Goal: Communication & Community: Answer question/provide support

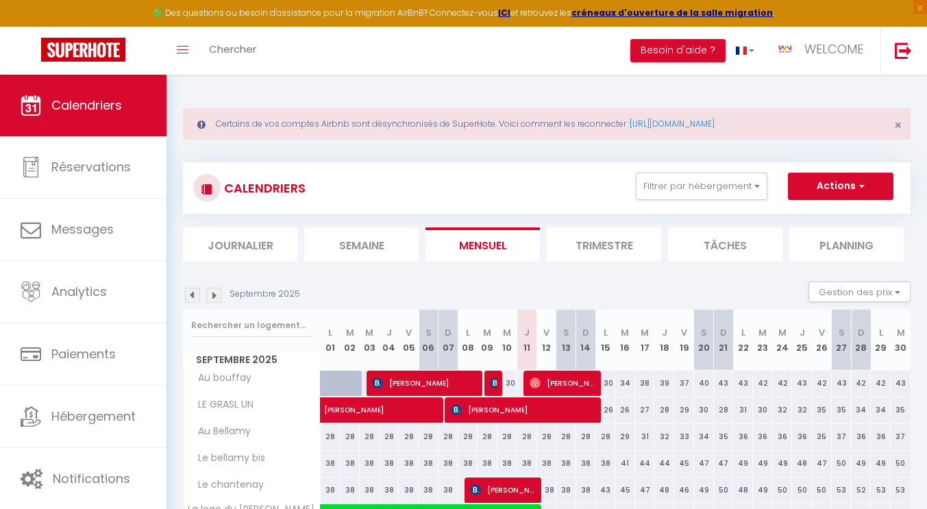
click at [260, 253] on li "Journalier" at bounding box center [240, 244] width 114 height 34
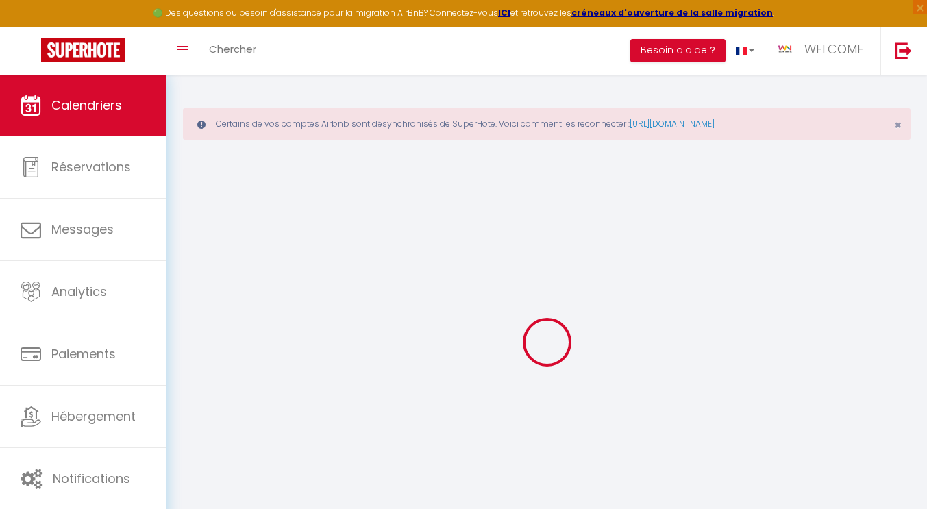
select select
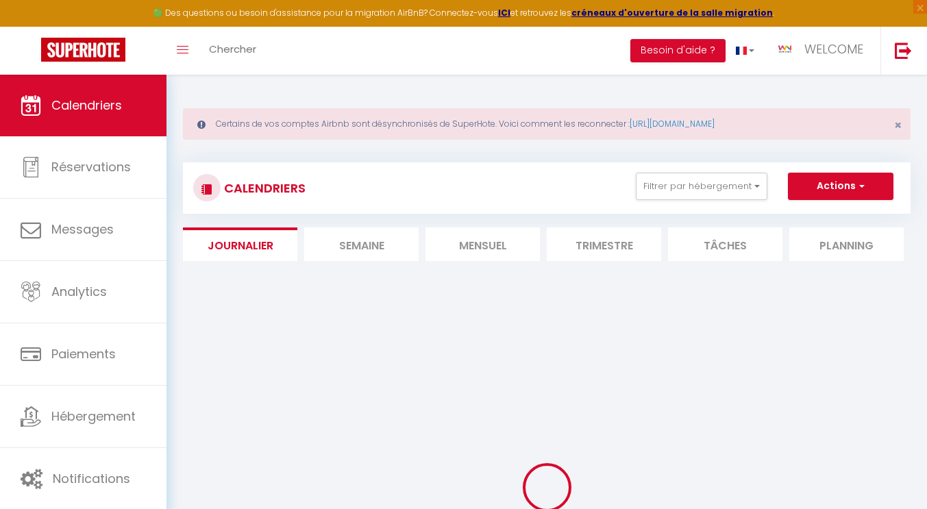
select select
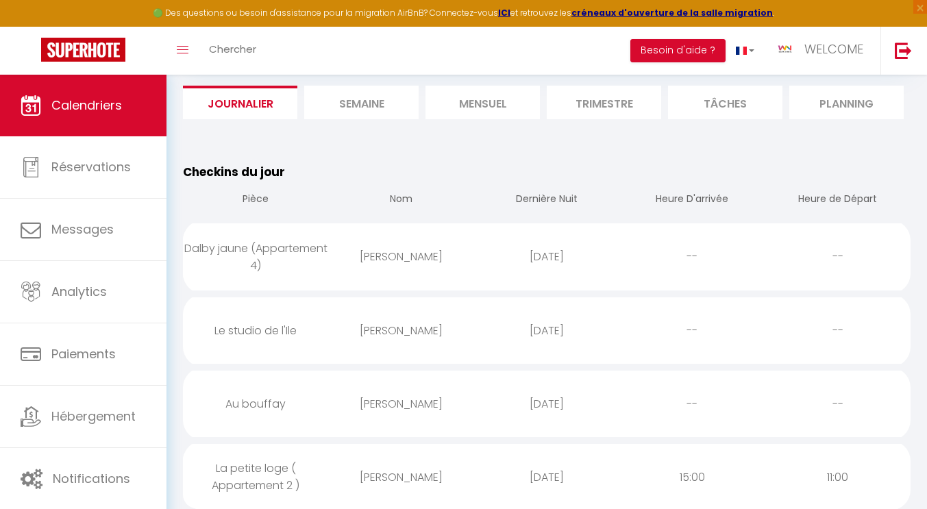
scroll to position [143, 0]
click at [267, 404] on div "Au bouffay" at bounding box center [255, 403] width 145 height 45
select select "0"
select select "1"
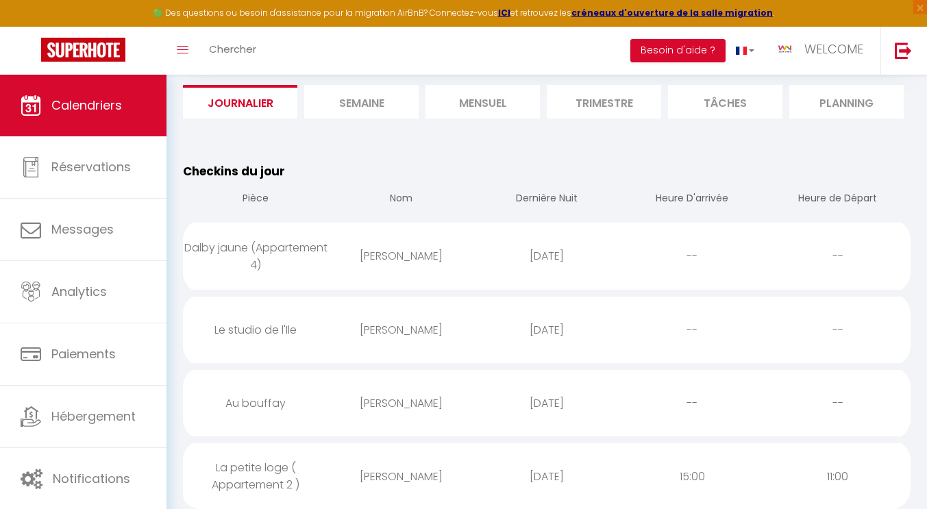
select select
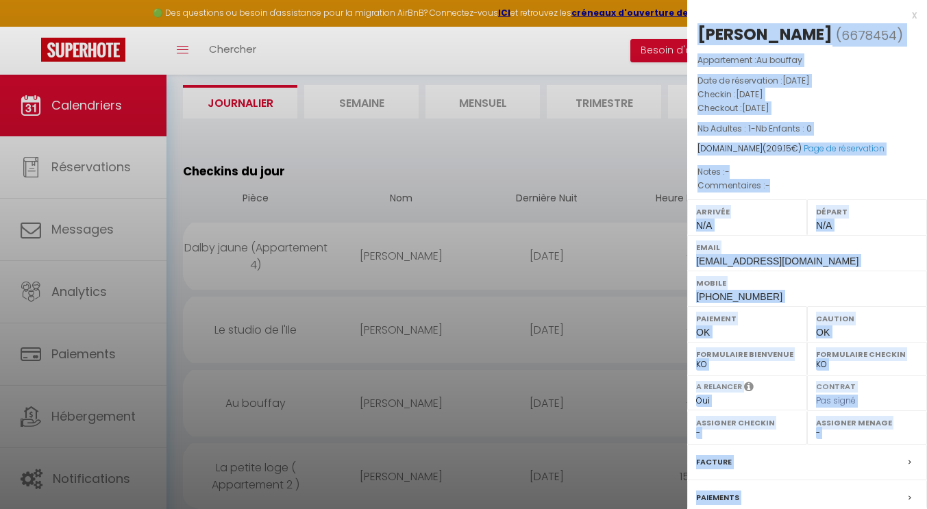
drag, startPoint x: 800, startPoint y: 10, endPoint x: 584, endPoint y: 17, distance: 216.0
click at [617, 158] on div at bounding box center [463, 254] width 927 height 509
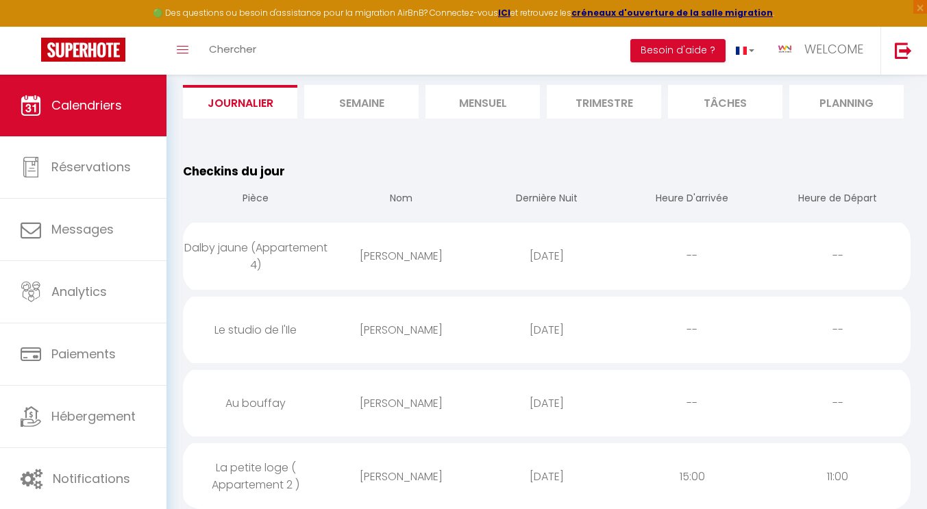
click at [249, 402] on div "Au bouffay" at bounding box center [255, 403] width 145 height 45
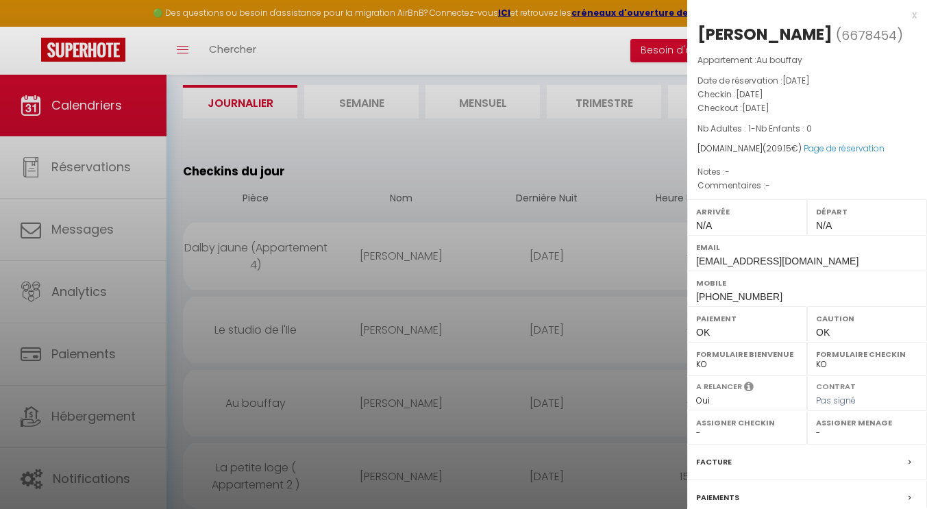
scroll to position [153, 0]
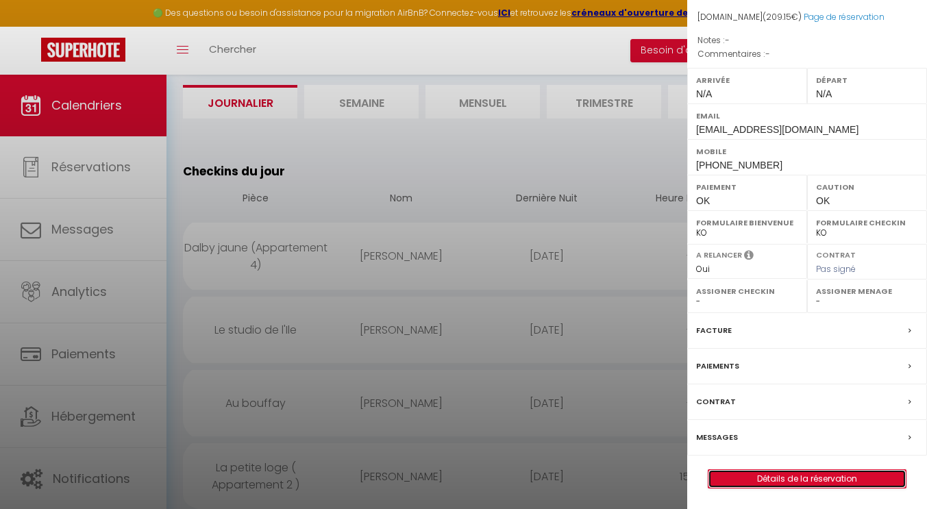
click at [800, 482] on link "Détails de la réservation" at bounding box center [807, 479] width 197 height 18
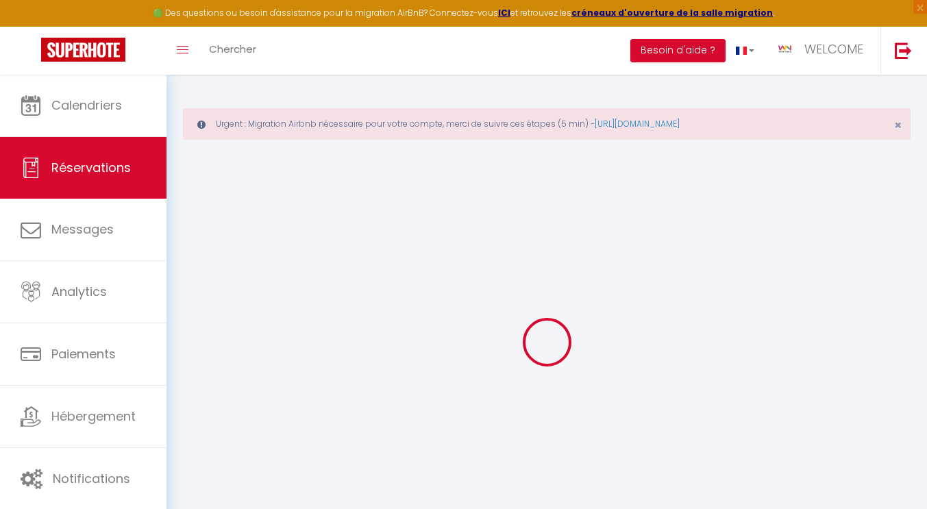
select select
checkbox input "false"
type textarea "isAutoTranslationEnabled=true user=[object Object] viewer=[object Object] heade…"
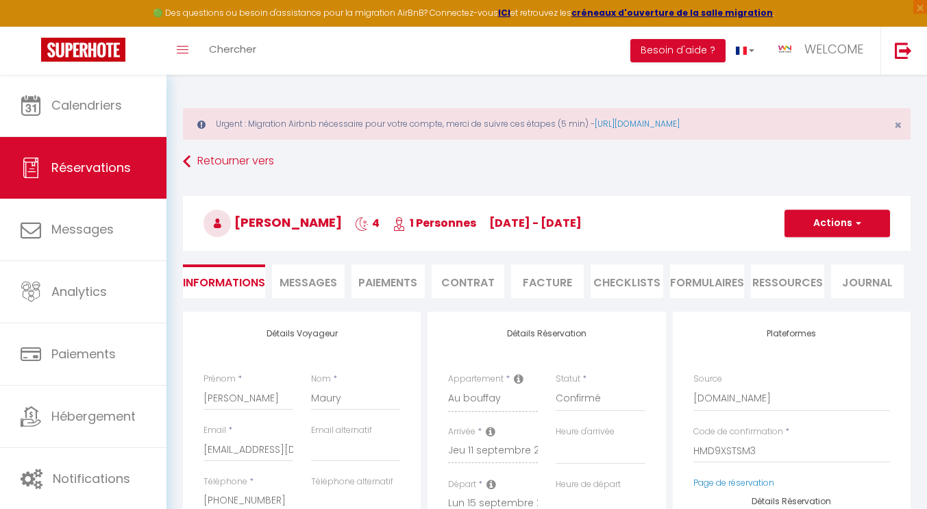
select select
type input "10.9"
select select
checkbox input "false"
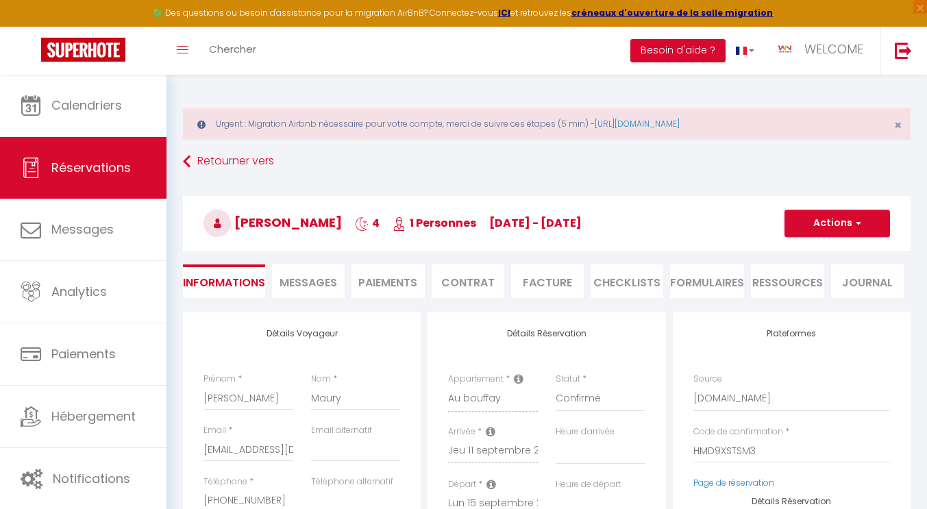
type textarea "isAutoTranslationEnabled=true user=[object Object] viewer=[object Object] heade…"
select select
checkbox input "false"
type textarea "isAutoTranslationEnabled=true user=[object Object] viewer=[object Object] heade…"
select select
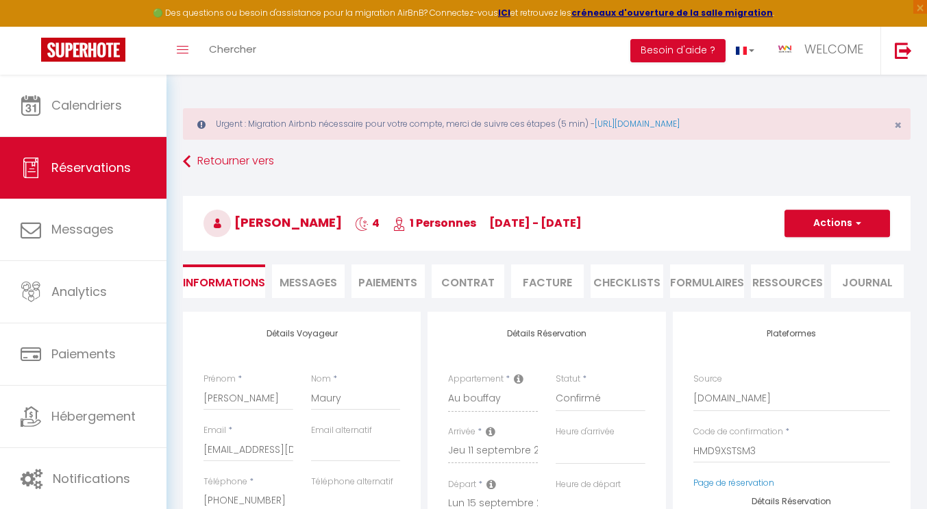
select select
click at [314, 282] on span "Messages" at bounding box center [309, 283] width 58 height 16
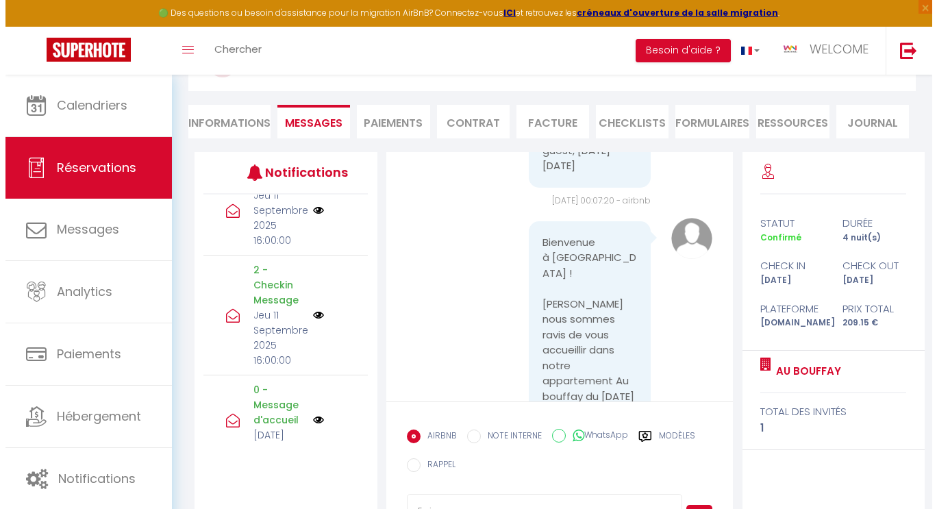
scroll to position [119, 0]
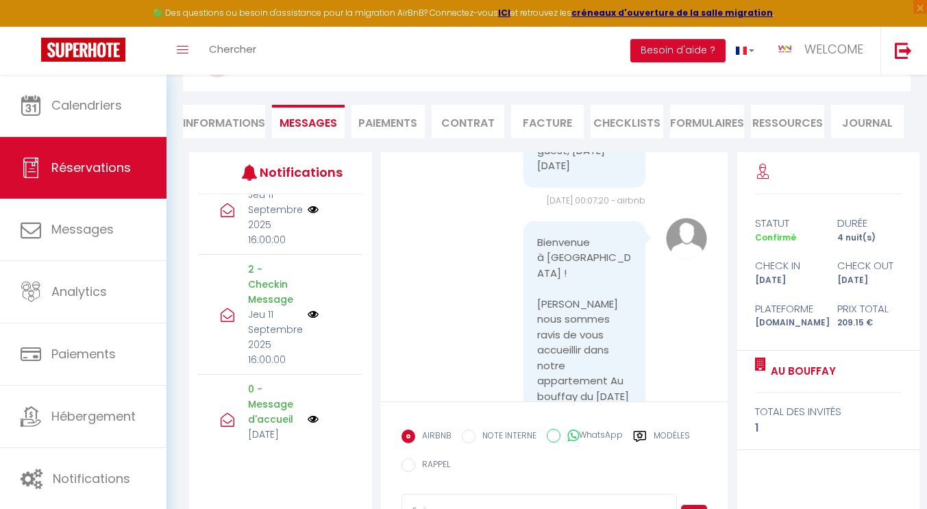
click at [308, 320] on img at bounding box center [313, 314] width 11 height 11
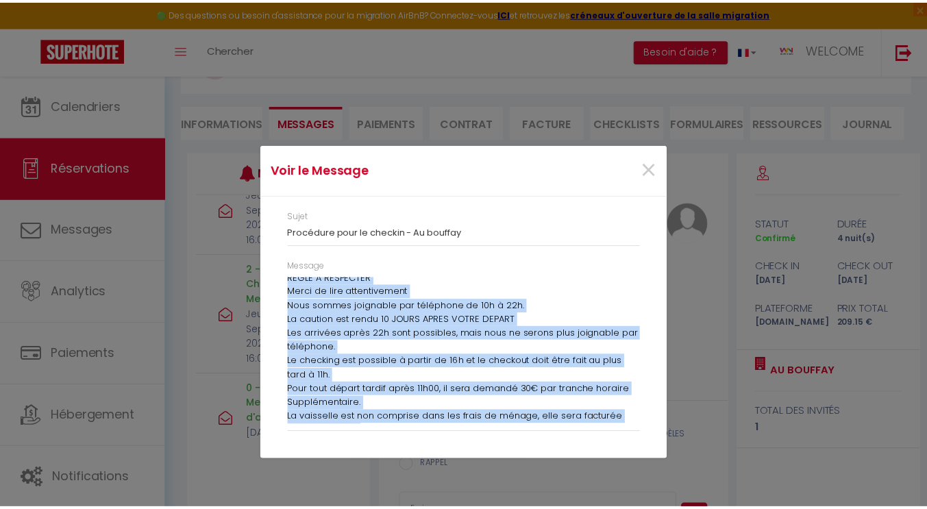
scroll to position [803, 0]
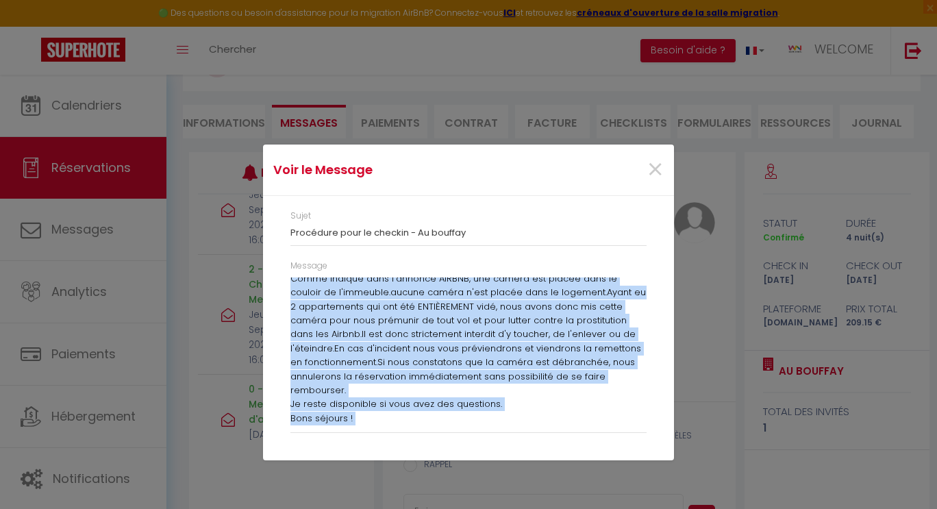
drag, startPoint x: 291, startPoint y: 280, endPoint x: 419, endPoint y: 471, distance: 229.6
click at [419, 471] on div "Voir le Message × Sujet Procédure pour le checkin - Au bouffay Message Bienvenu…" at bounding box center [468, 254] width 411 height 509
copy div "Loremipsu d Sitame ! Cons-Adipis elit seddoe tempo in utla etdolorema aliq enim…"
click at [650, 173] on span "×" at bounding box center [655, 169] width 17 height 41
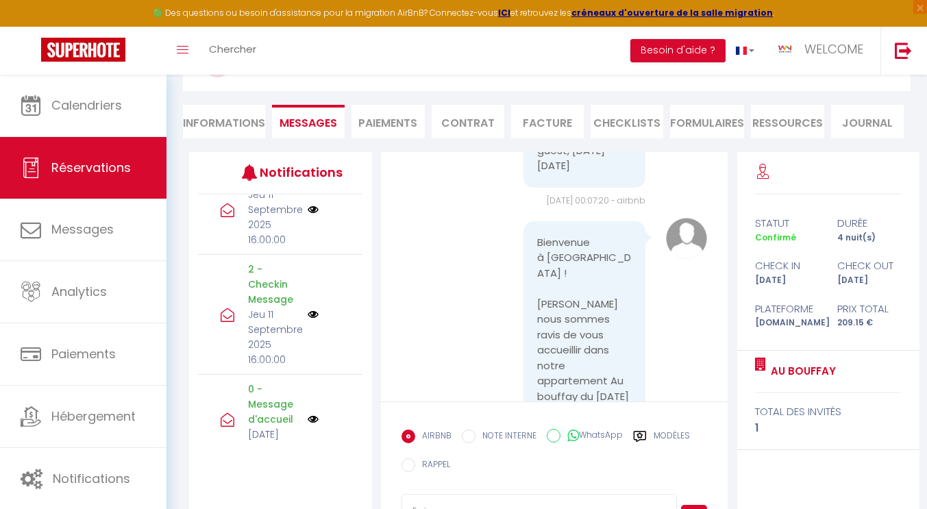
scroll to position [219, 0]
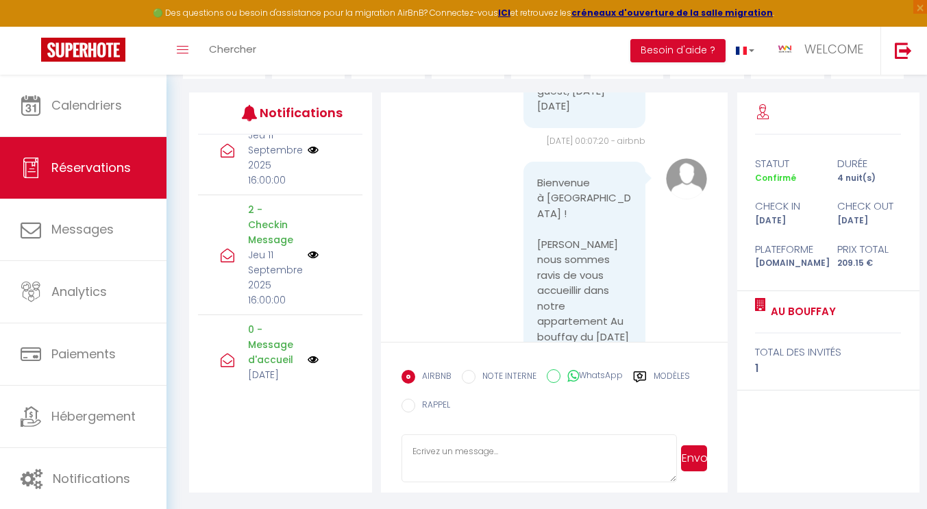
click at [508, 477] on textarea at bounding box center [539, 458] width 275 height 48
paste textarea "Loremipsu d Sitame ! Cons-Adipis elit seddoe tempo in utla etdolorema aliq enim…"
type textarea "Loremipsu d Sitame ! Cons-Adipis elit seddoe tempo in utla etdolorema aliq enim…"
click at [697, 462] on button "Envoyer" at bounding box center [694, 458] width 26 height 26
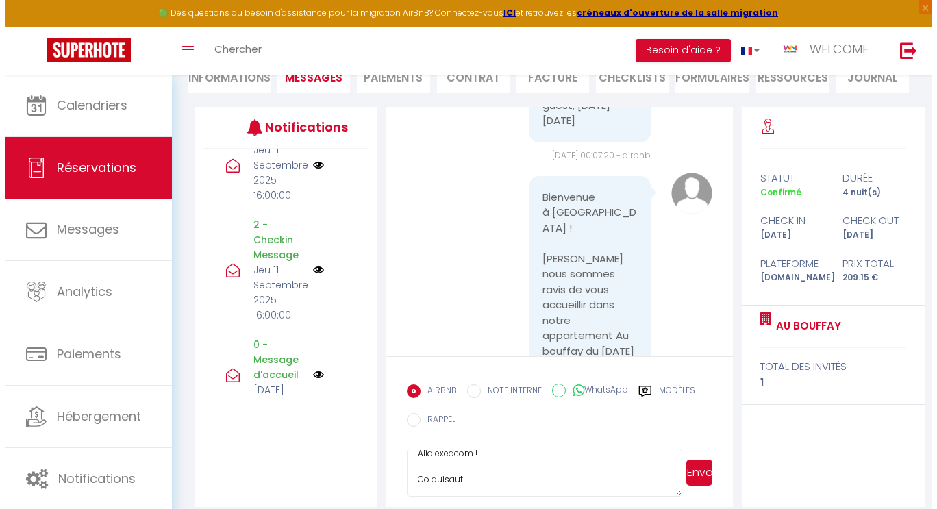
scroll to position [141, 0]
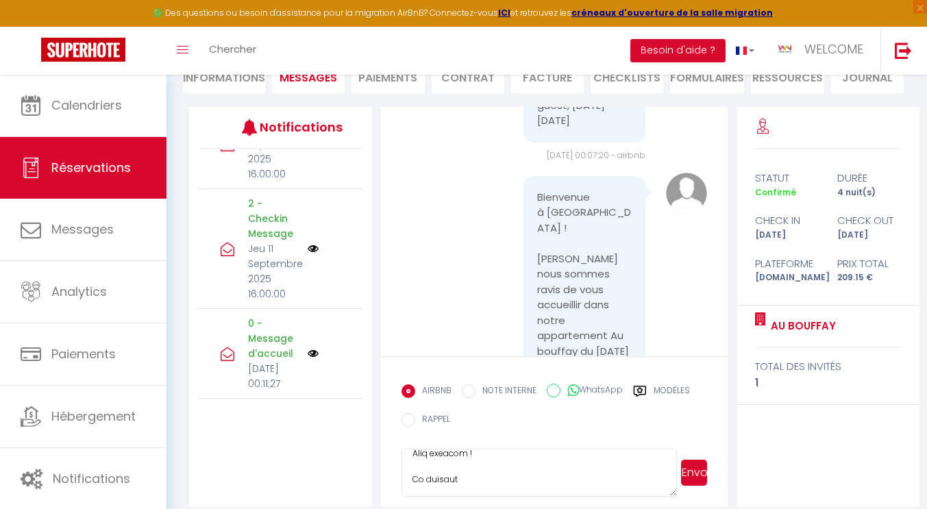
click at [267, 241] on p "2 - Checkin Message" at bounding box center [273, 218] width 51 height 45
click at [308, 254] on img at bounding box center [313, 248] width 11 height 11
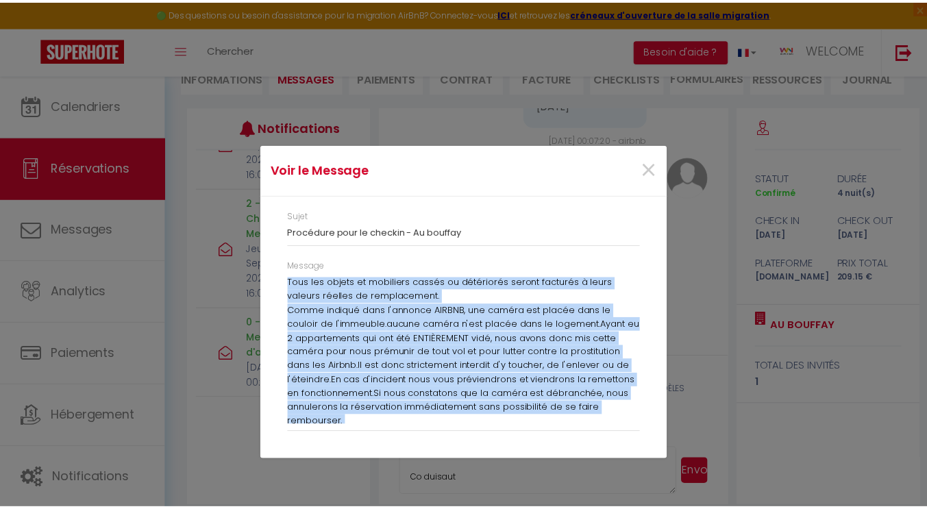
scroll to position [803, 0]
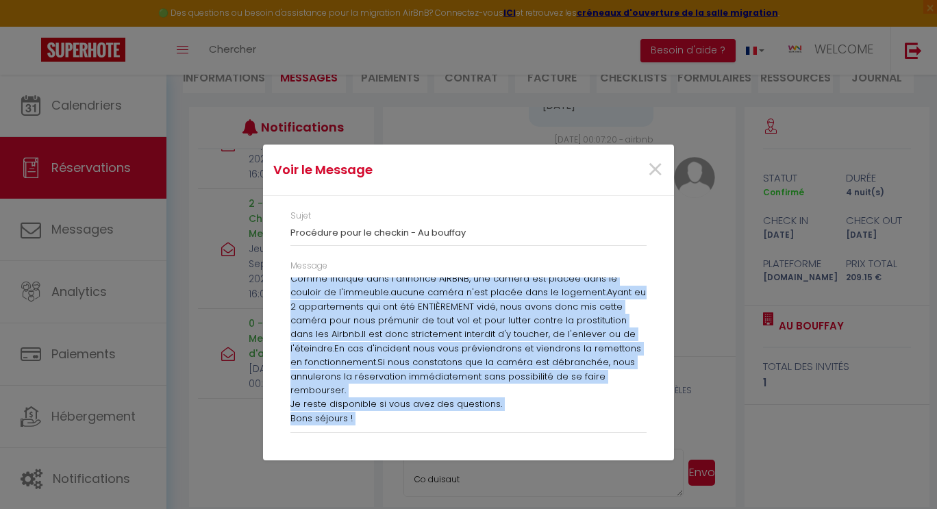
drag, startPoint x: 293, startPoint y: 284, endPoint x: 459, endPoint y: 418, distance: 213.0
click at [459, 418] on div "Bienvenue à [GEOGRAPHIC_DATA] ! [PERSON_NAME] nous sommes ravis de vous accueil…" at bounding box center [469, 352] width 356 height 148
copy div "loremips d Sitame ! Cons-Adipis elit seddoe tempo in utla etdolorema aliq enima…"
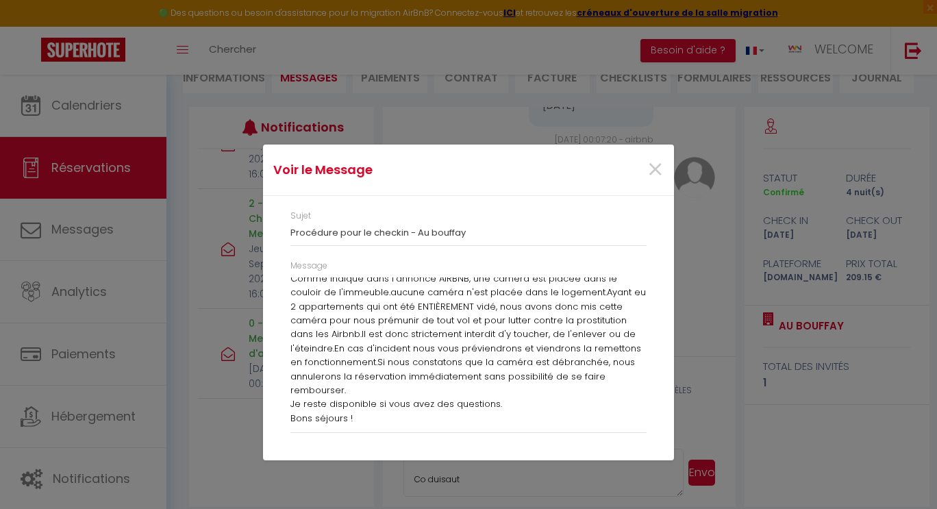
drag, startPoint x: 500, startPoint y: 179, endPoint x: 365, endPoint y: 180, distance: 134.3
click at [365, 180] on h4 "Voir le Message" at bounding box center [400, 169] width 254 height 19
drag, startPoint x: 589, startPoint y: 152, endPoint x: 551, endPoint y: 167, distance: 41.2
click at [551, 167] on div "Voir le Message ×" at bounding box center [468, 170] width 411 height 51
click at [655, 169] on span "×" at bounding box center [655, 169] width 17 height 41
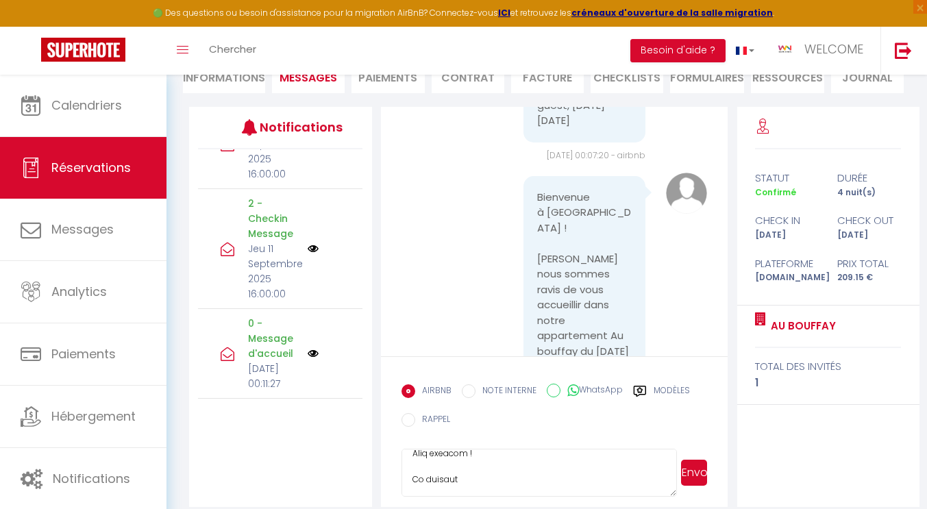
click at [489, 462] on textarea at bounding box center [539, 473] width 275 height 48
click at [696, 478] on button "Envoyer" at bounding box center [694, 473] width 26 height 26
